Goal: Use online tool/utility

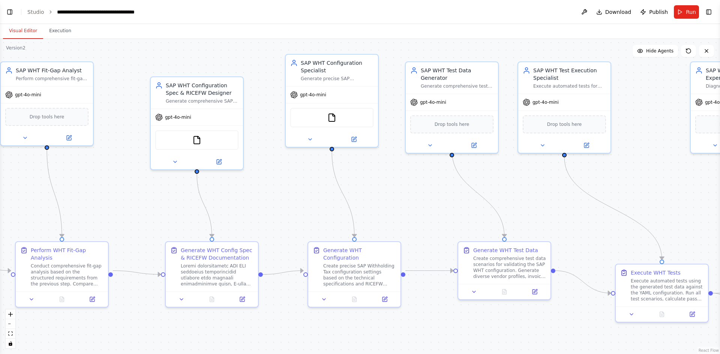
scroll to position [4624, 0]
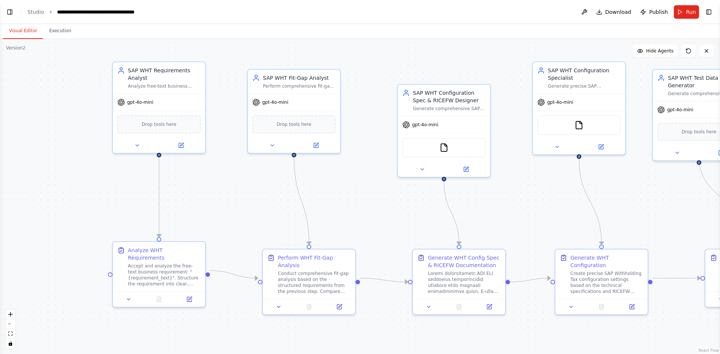
drag, startPoint x: 280, startPoint y: 210, endPoint x: 528, endPoint y: 218, distance: 247.5
click at [528, 218] on div ".deletable-edge-delete-btn { width: 20px; height: 20px; border: 0px solid #ffff…" at bounding box center [360, 196] width 720 height 315
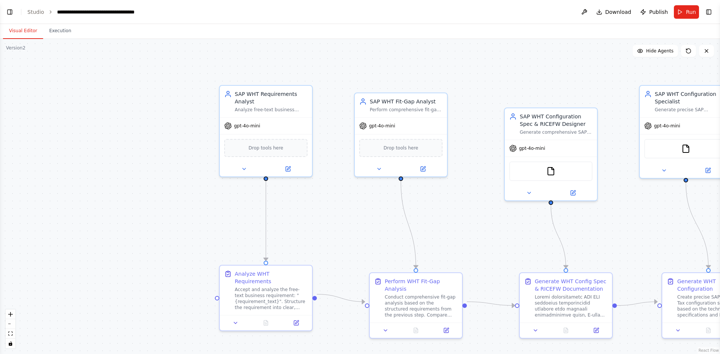
drag, startPoint x: 86, startPoint y: 161, endPoint x: 193, endPoint y: 185, distance: 110.1
click at [193, 185] on div ".deletable-edge-delete-btn { width: 20px; height: 20px; border: 0px solid #ffff…" at bounding box center [360, 196] width 720 height 315
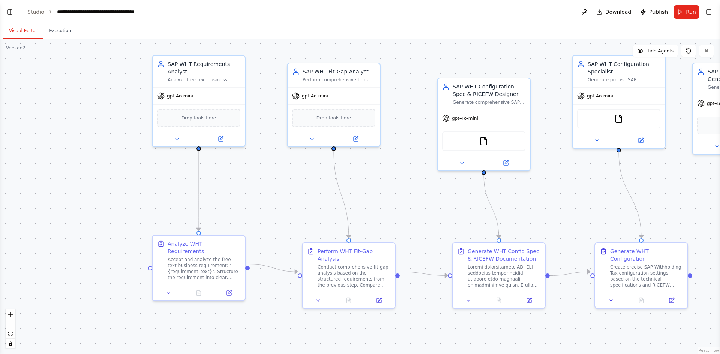
drag, startPoint x: 400, startPoint y: 58, endPoint x: 300, endPoint y: 19, distance: 107.1
click at [300, 19] on main "**********" at bounding box center [360, 177] width 720 height 354
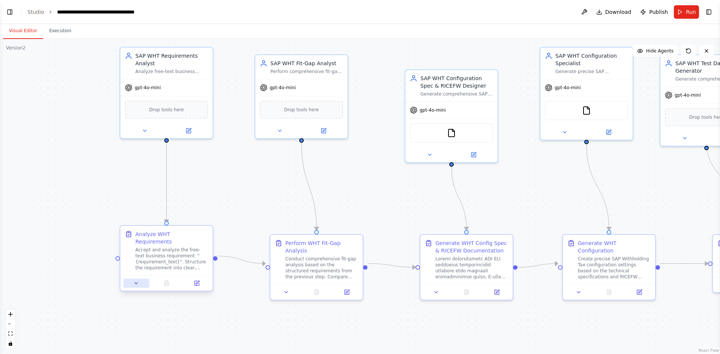
click at [133, 280] on icon at bounding box center [136, 283] width 6 height 6
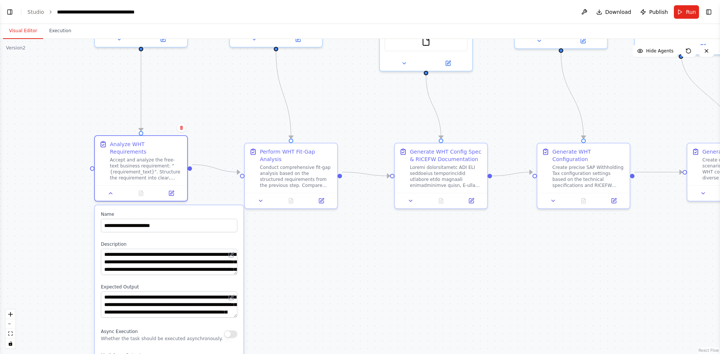
drag, startPoint x: 264, startPoint y: 201, endPoint x: 238, endPoint y: 109, distance: 94.9
click at [238, 109] on div ".deletable-edge-delete-btn { width: 20px; height: 20px; border: 0px solid #ffff…" at bounding box center [360, 196] width 720 height 315
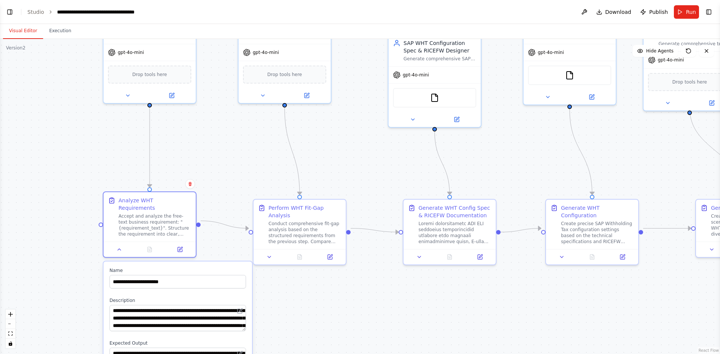
drag, startPoint x: 344, startPoint y: 316, endPoint x: 345, endPoint y: 360, distance: 44.2
click at [345, 354] on html "BETA You orchestrate a demonstration of SAP Withholding Tax (WHT) automation us…" at bounding box center [360, 177] width 720 height 354
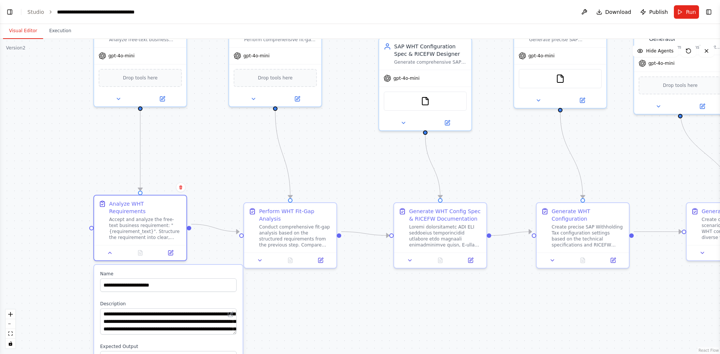
drag, startPoint x: 310, startPoint y: 337, endPoint x: 308, endPoint y: 353, distance: 15.4
click at [308, 353] on div ".deletable-edge-delete-btn { width: 20px; height: 20px; border: 0px solid #ffff…" at bounding box center [360, 196] width 720 height 315
click at [109, 249] on div at bounding box center [140, 251] width 92 height 15
click at [110, 249] on icon at bounding box center [110, 252] width 6 height 6
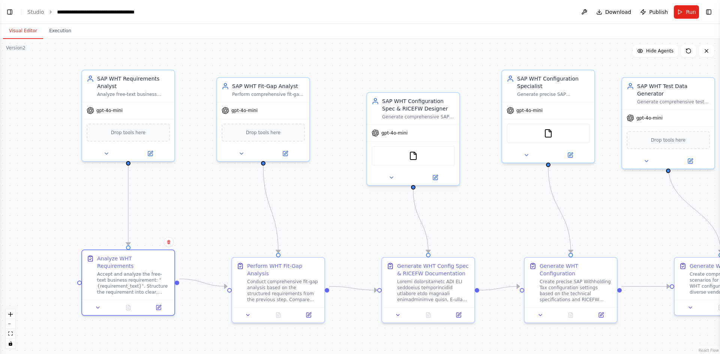
drag, startPoint x: 177, startPoint y: 149, endPoint x: 165, endPoint y: 204, distance: 56.0
click at [165, 204] on div ".deletable-edge-delete-btn { width: 20px; height: 20px; border: 0px solid #ffff…" at bounding box center [360, 196] width 720 height 315
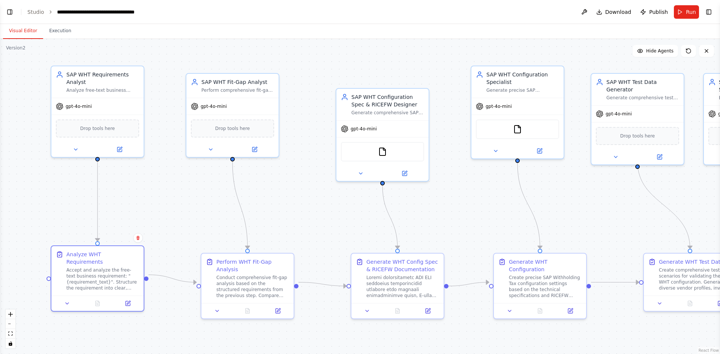
drag, startPoint x: 387, startPoint y: 221, endPoint x: 356, endPoint y: 217, distance: 31.0
click at [356, 217] on div ".deletable-edge-delete-btn { width: 20px; height: 20px; border: 0px solid #ffff…" at bounding box center [360, 196] width 720 height 315
drag, startPoint x: 675, startPoint y: 0, endPoint x: 189, endPoint y: 55, distance: 489.6
click at [189, 55] on div ".deletable-edge-delete-btn { width: 20px; height: 20px; border: 0px solid #ffff…" at bounding box center [360, 196] width 720 height 315
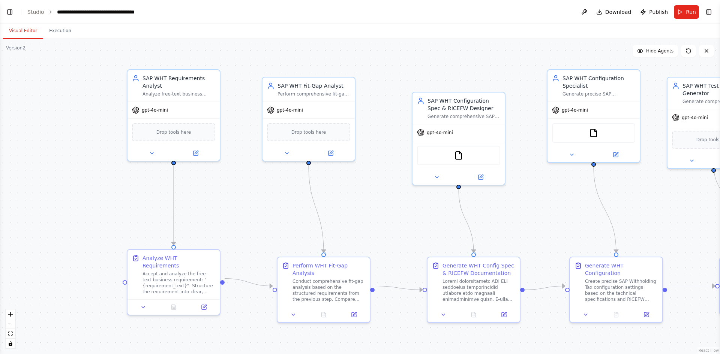
drag, startPoint x: 467, startPoint y: 215, endPoint x: 543, endPoint y: 219, distance: 76.2
click at [543, 219] on div ".deletable-edge-delete-btn { width: 20px; height: 20px; border: 0px solid #ffff…" at bounding box center [360, 196] width 720 height 315
click at [160, 114] on div "gpt-4o-mini" at bounding box center [173, 108] width 92 height 16
click at [198, 155] on button at bounding box center [195, 151] width 42 height 9
